Goal: Task Accomplishment & Management: Use online tool/utility

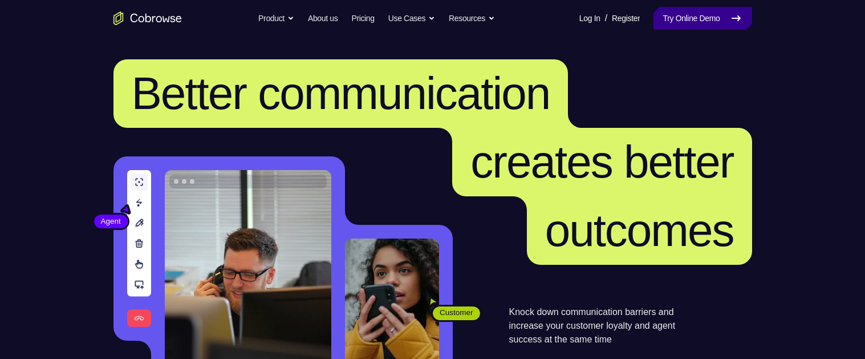
click at [698, 19] on link "Try Online Demo" at bounding box center [703, 18] width 98 height 23
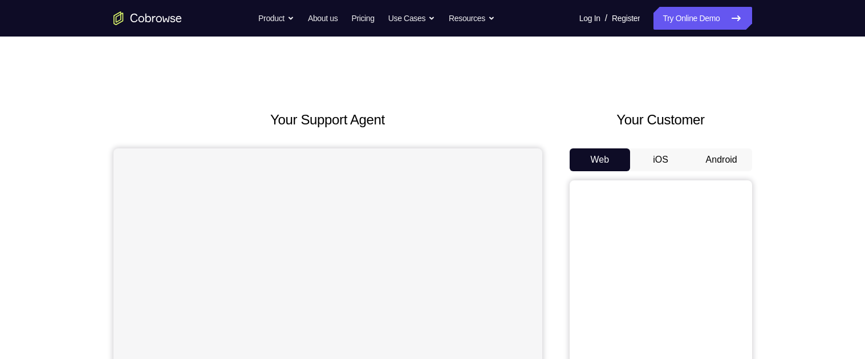
click at [734, 158] on button "Android" at bounding box center [721, 159] width 61 height 23
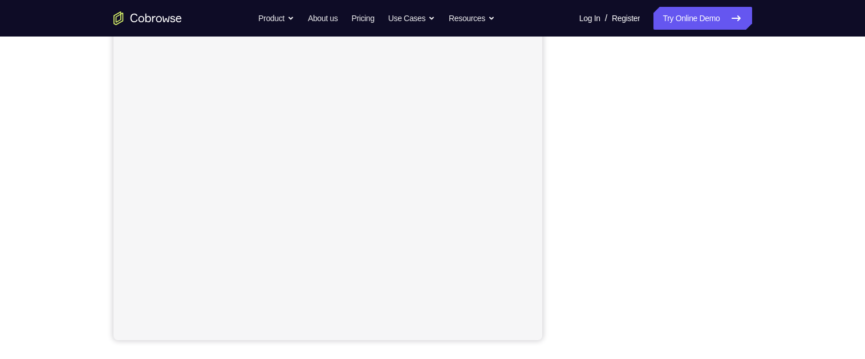
scroll to position [189, 0]
